Goal: Task Accomplishment & Management: Manage account settings

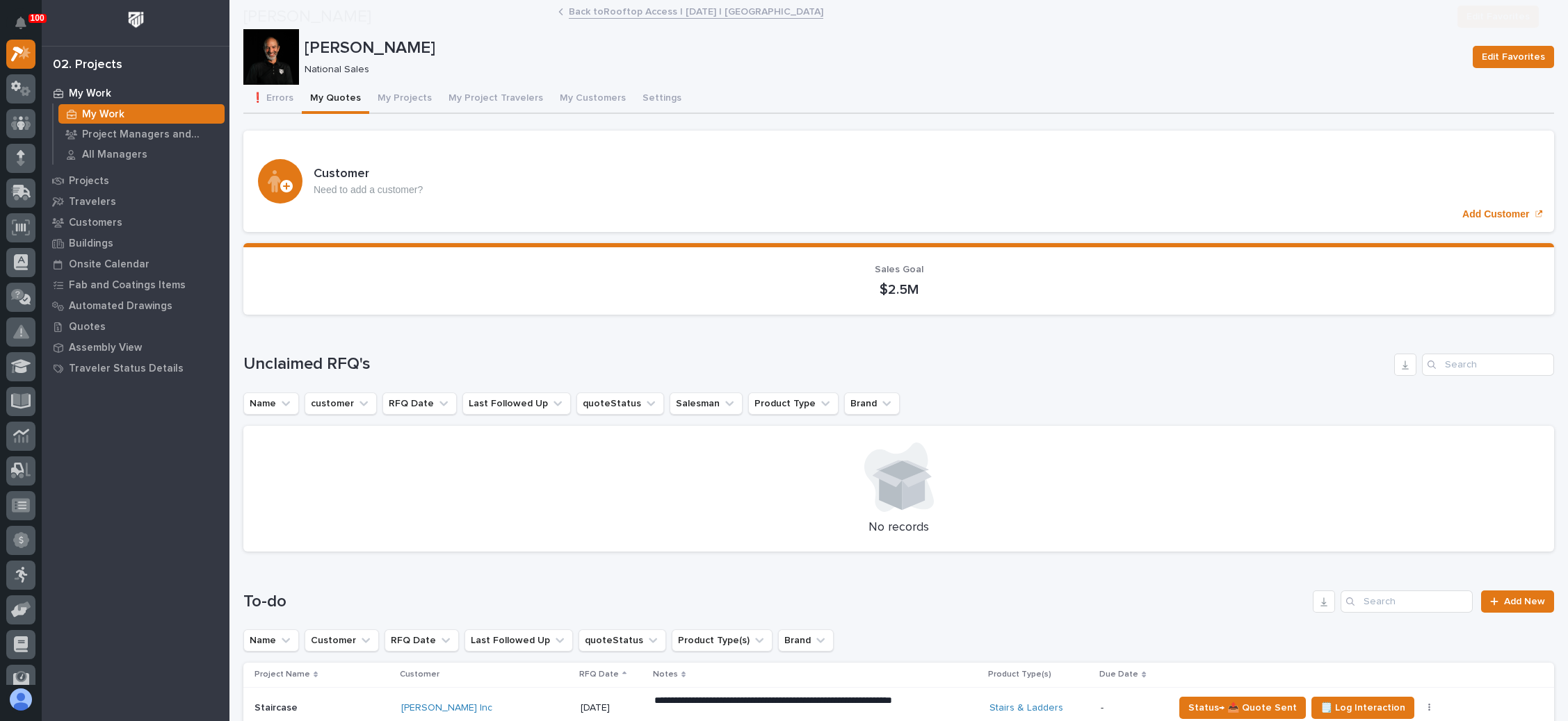
scroll to position [521, 0]
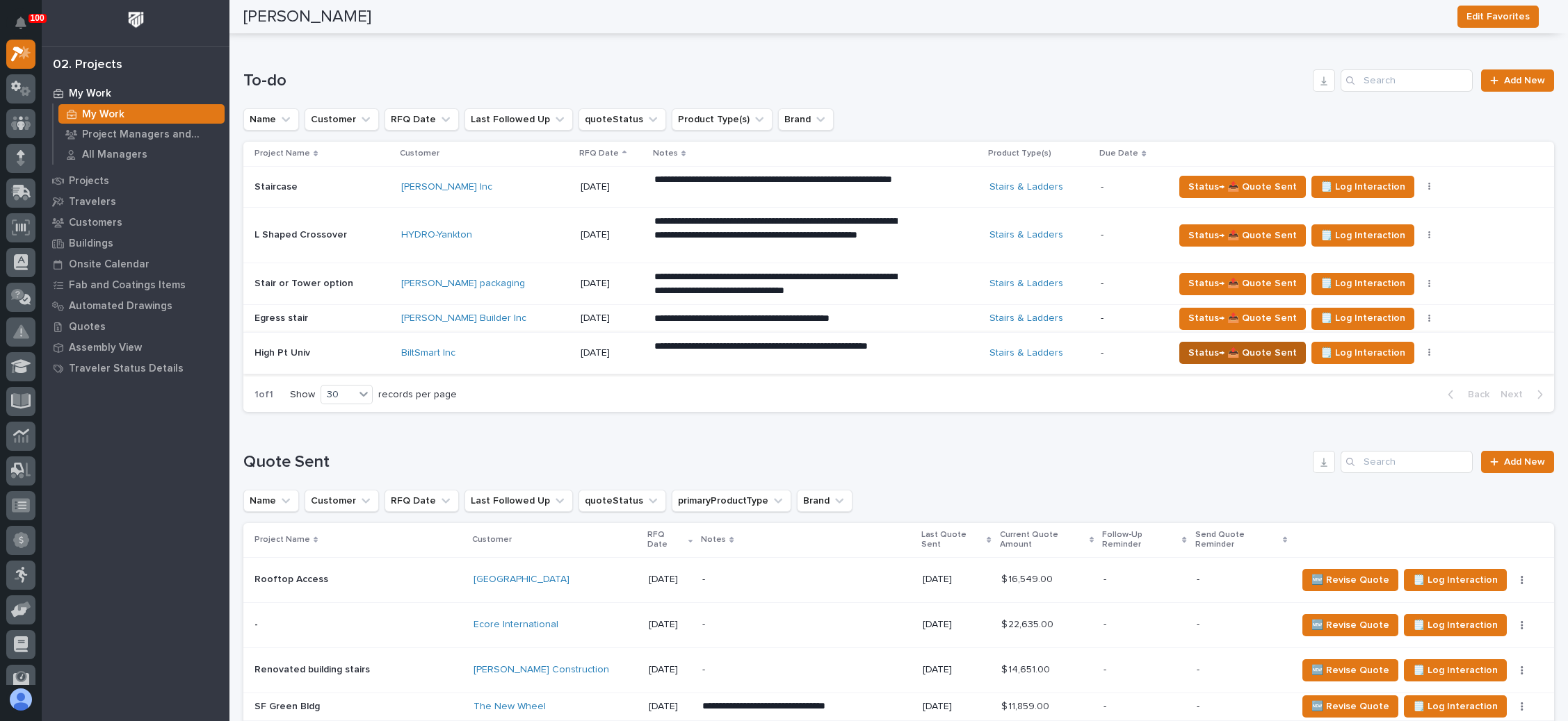
click at [1229, 348] on span "Status→ 📤 Quote Sent" at bounding box center [1242, 353] width 108 height 17
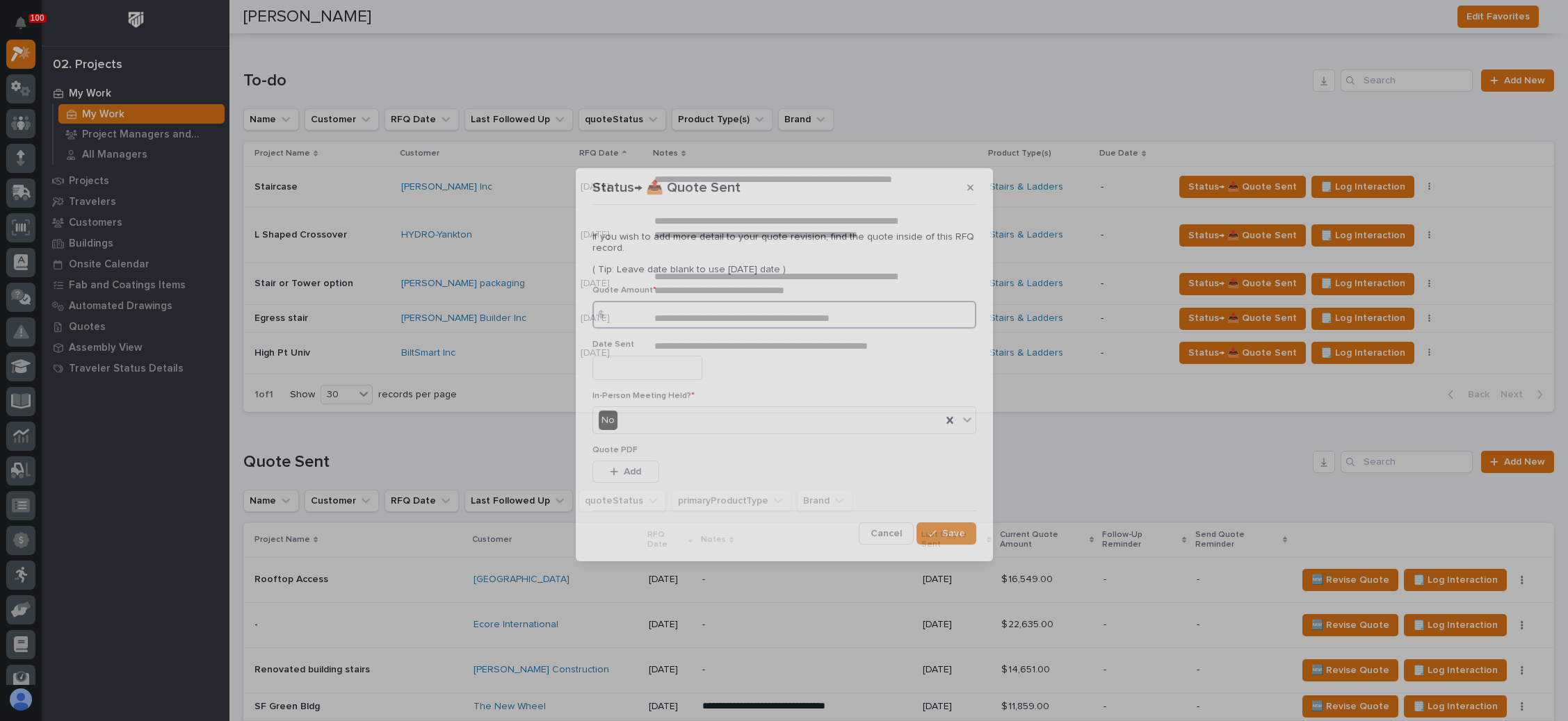
click at [716, 320] on input at bounding box center [784, 315] width 384 height 28
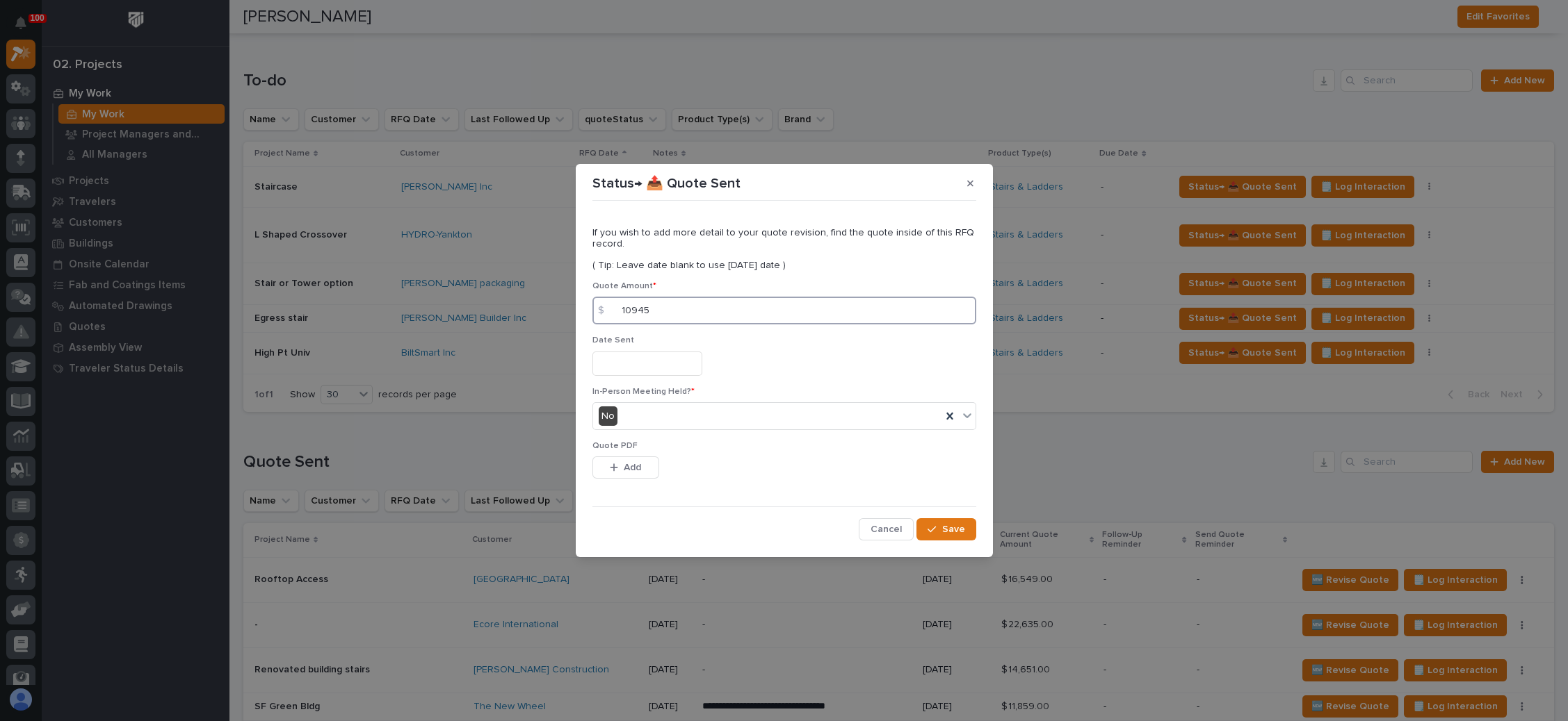
type input "10945"
click at [625, 362] on input "text" at bounding box center [647, 363] width 110 height 24
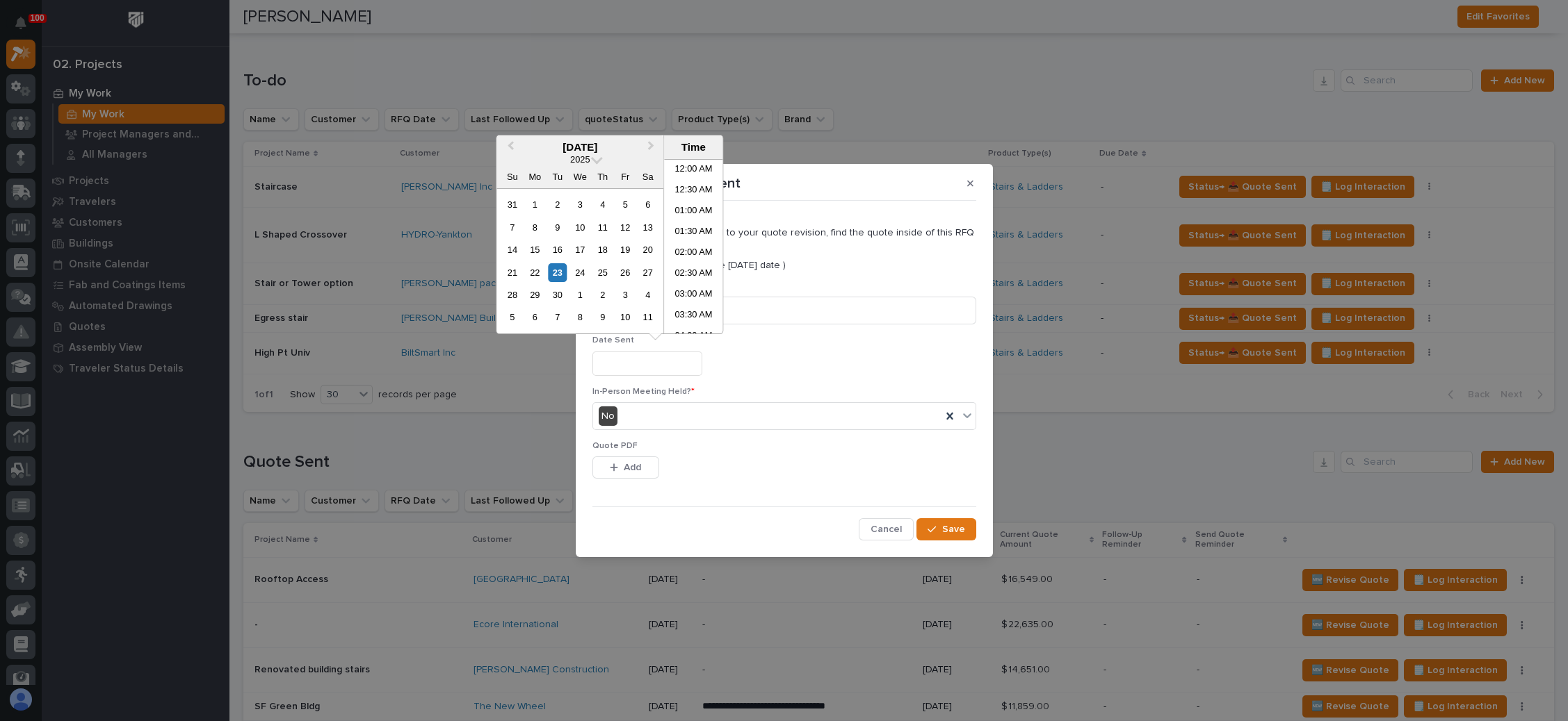
scroll to position [320, 0]
click at [555, 271] on div "23" at bounding box center [557, 273] width 19 height 19
type input "**********"
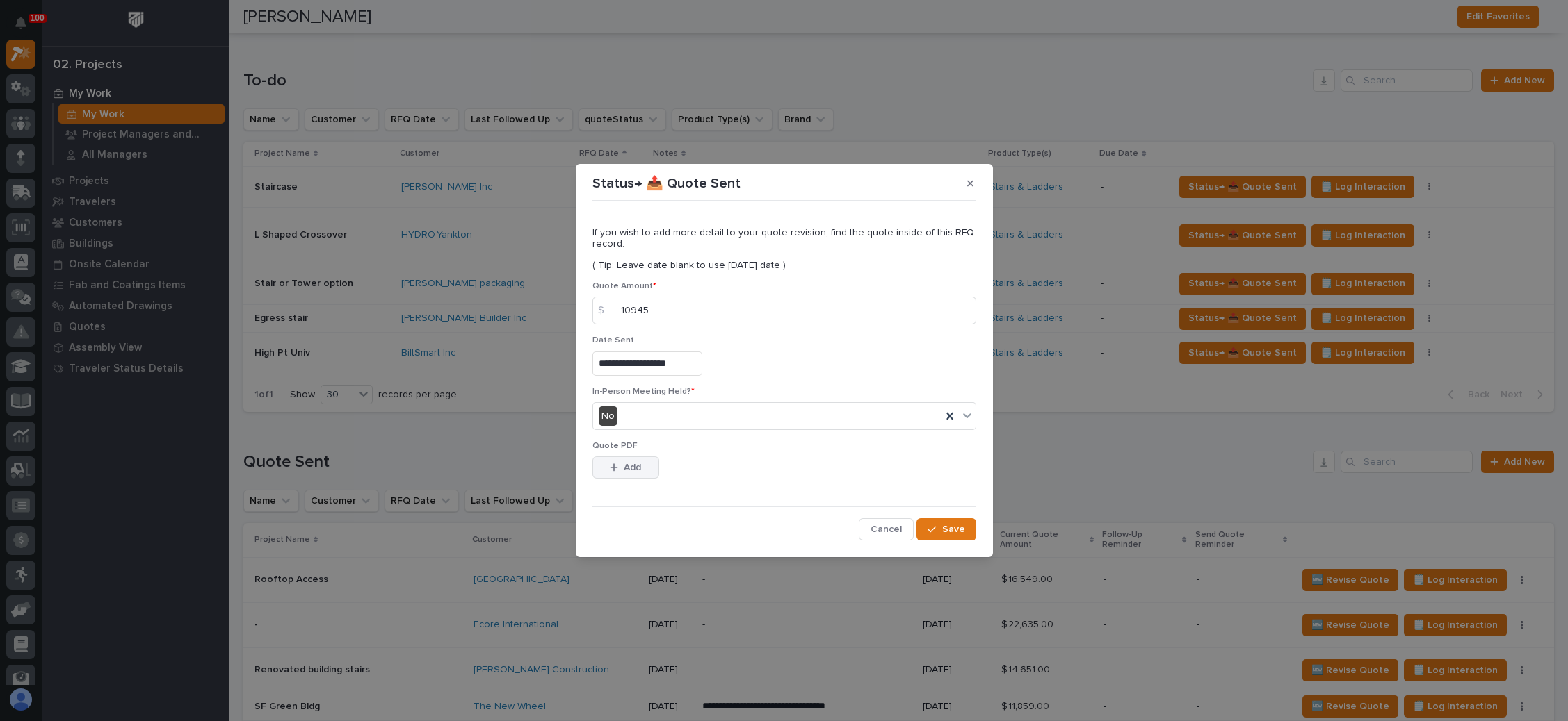
click at [622, 459] on button "Add" at bounding box center [626, 467] width 66 height 22
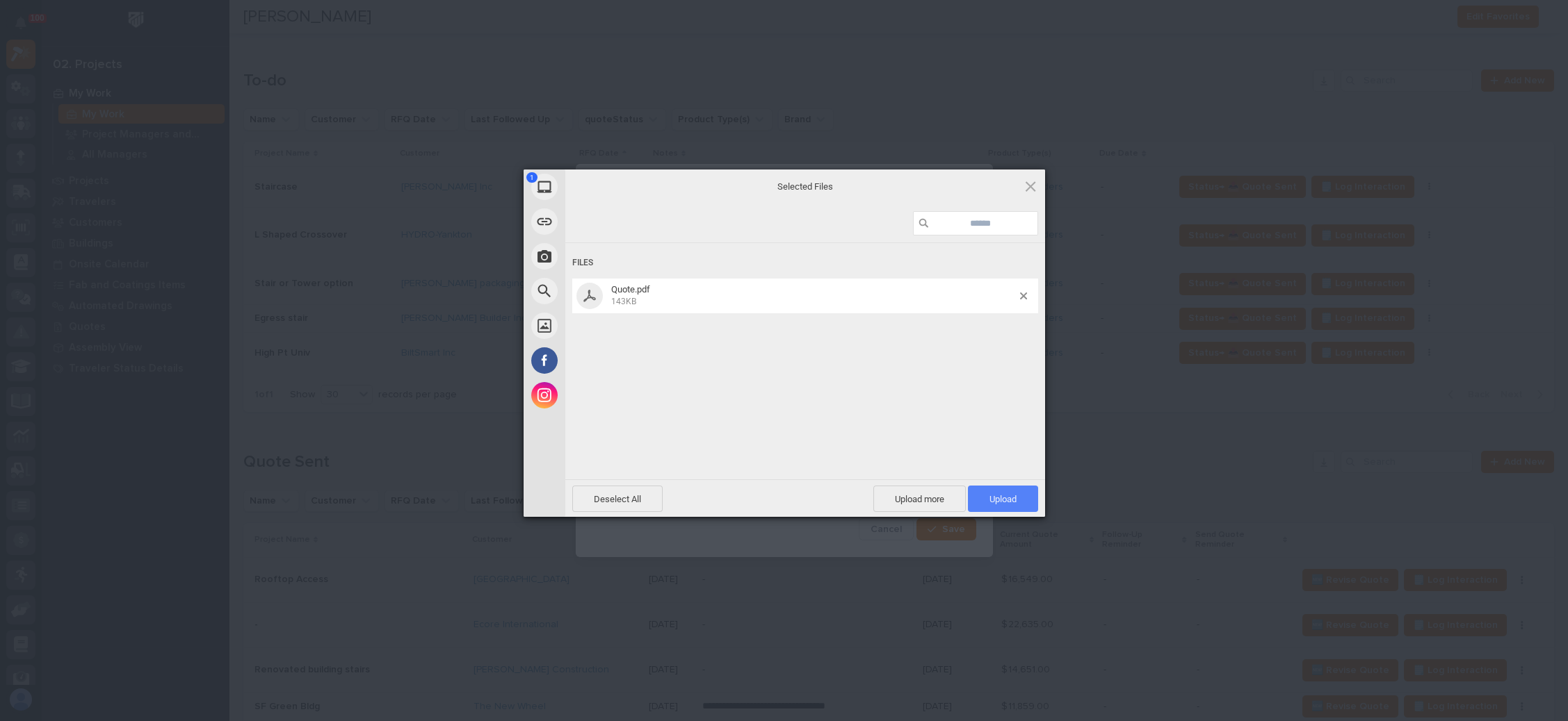
click at [1004, 495] on span "Upload 1" at bounding box center [1003, 499] width 27 height 11
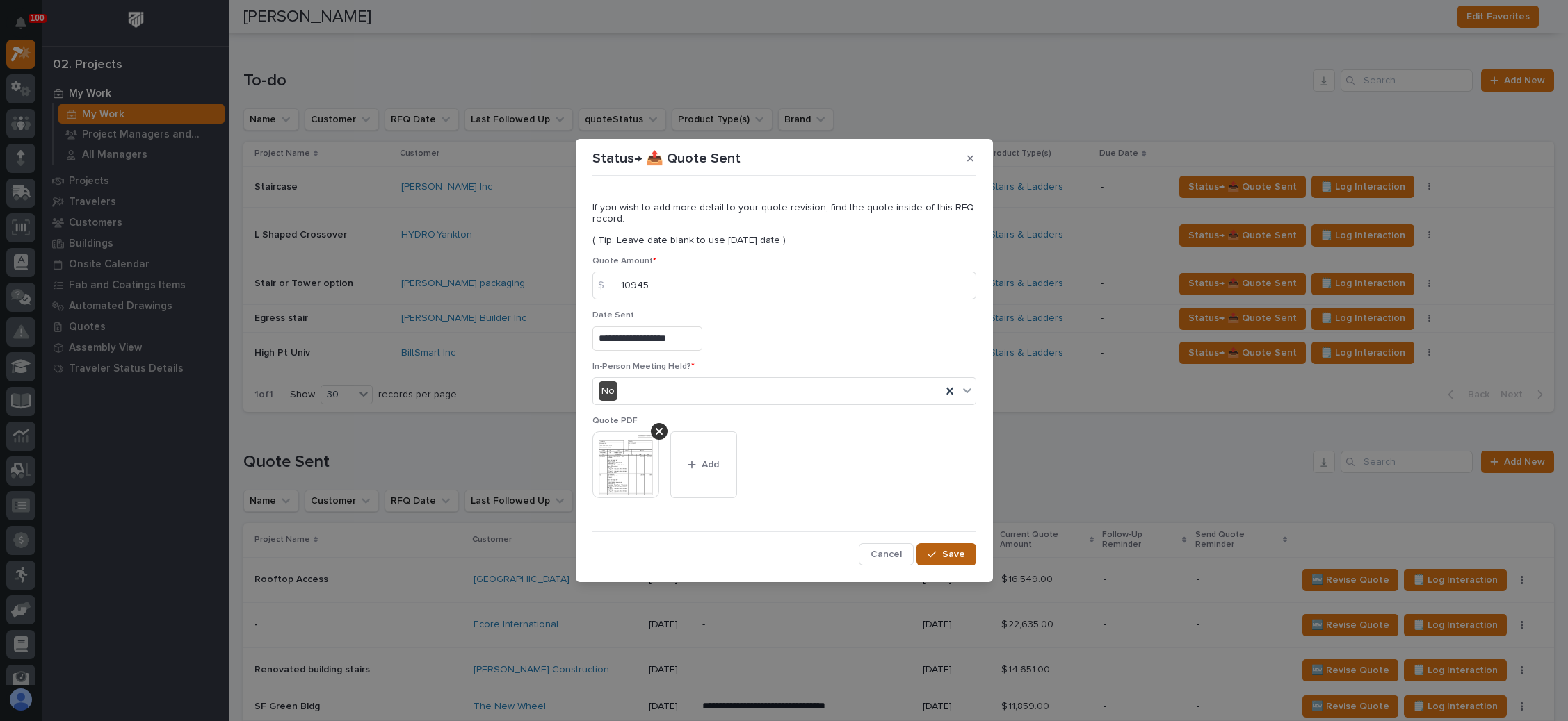
click at [954, 556] on span "Save" at bounding box center [953, 555] width 23 height 13
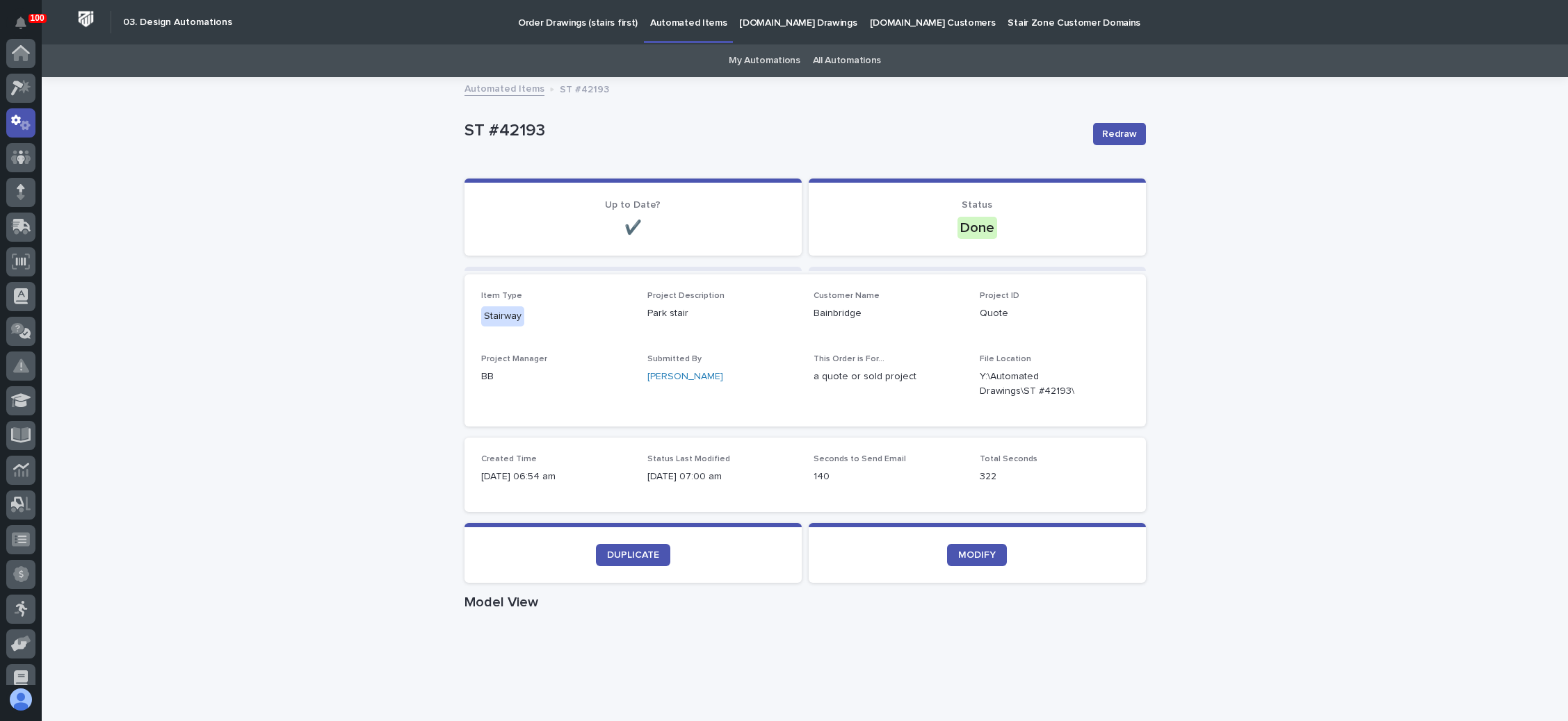
scroll to position [69, 0]
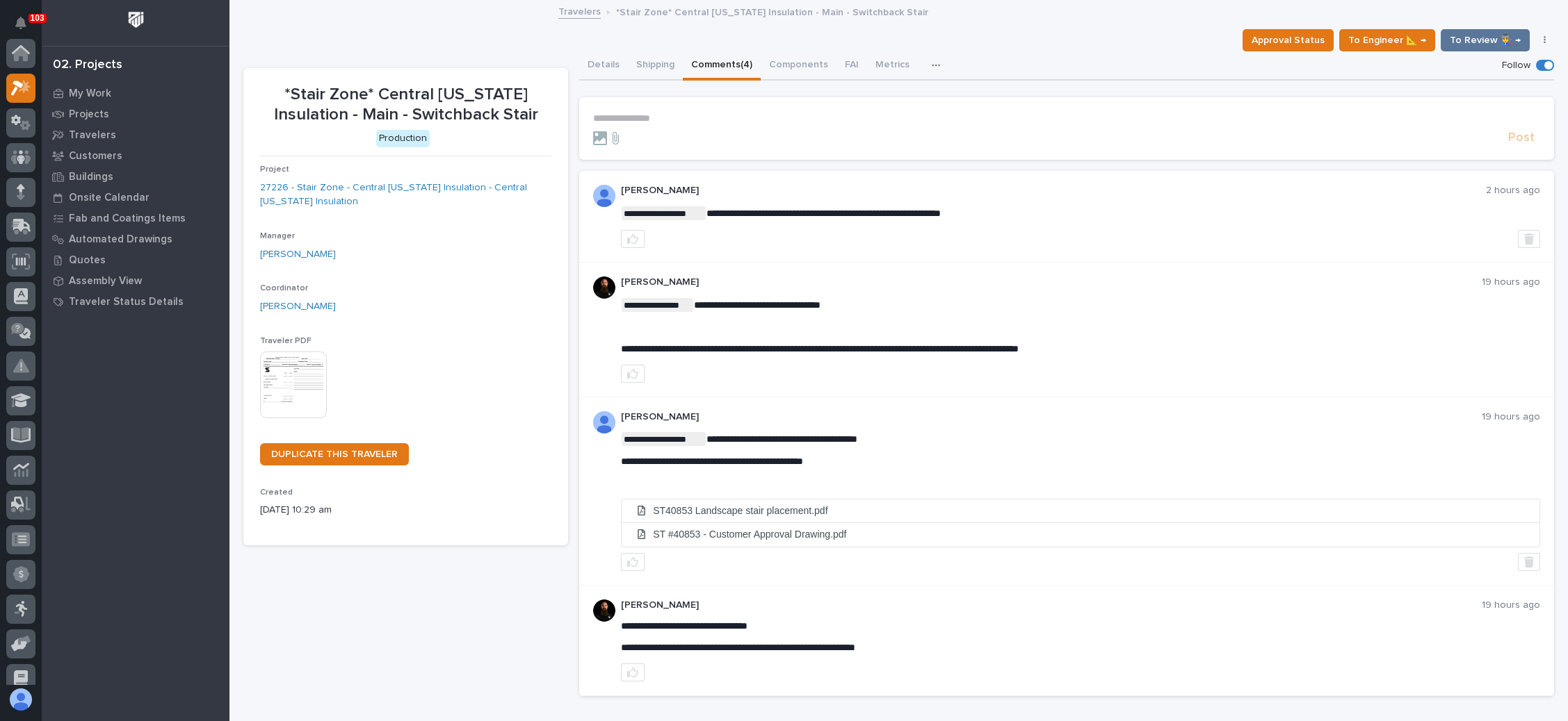
scroll to position [34, 0]
